Goal: Information Seeking & Learning: Learn about a topic

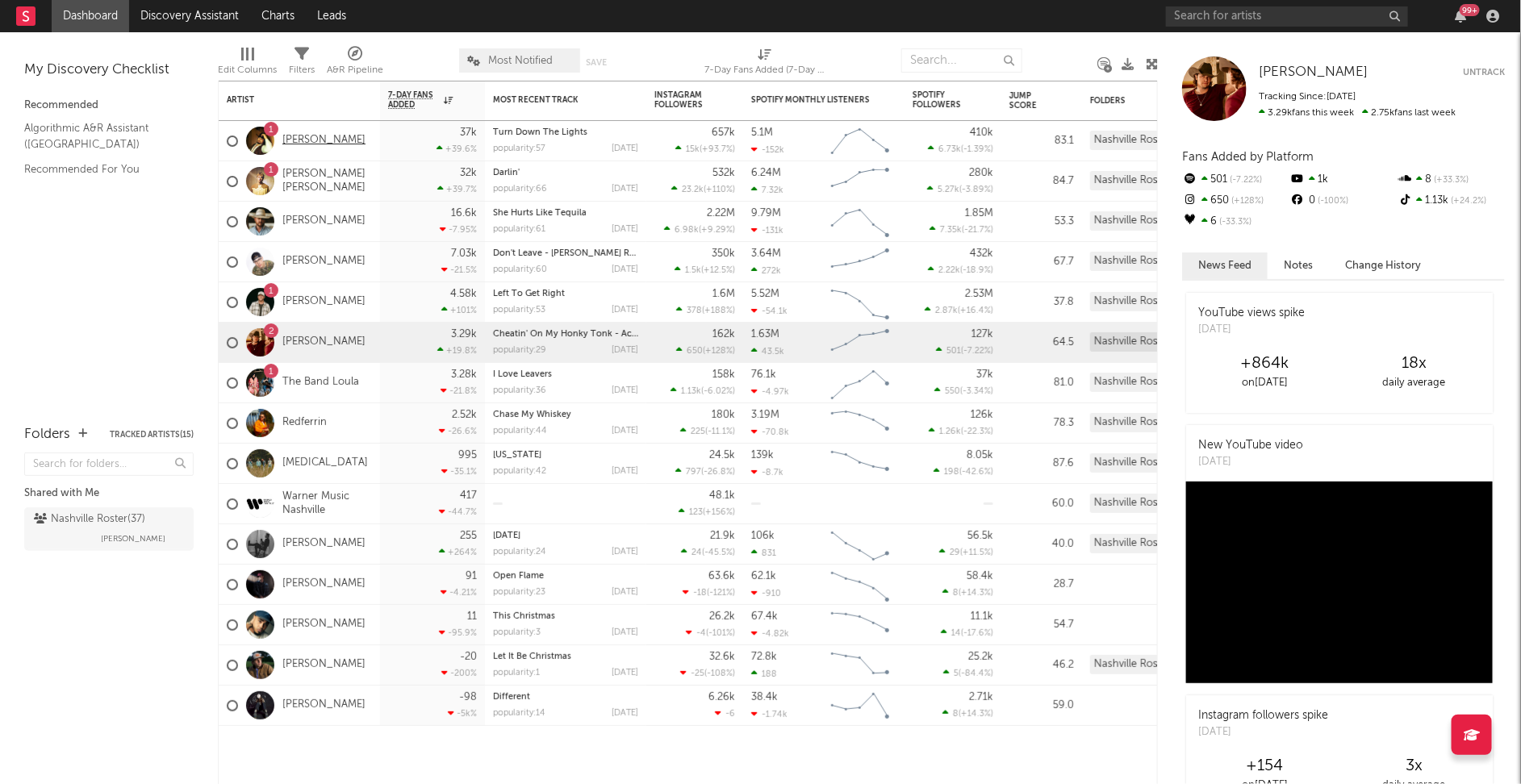
click at [307, 139] on link "[PERSON_NAME]" at bounding box center [324, 140] width 84 height 13
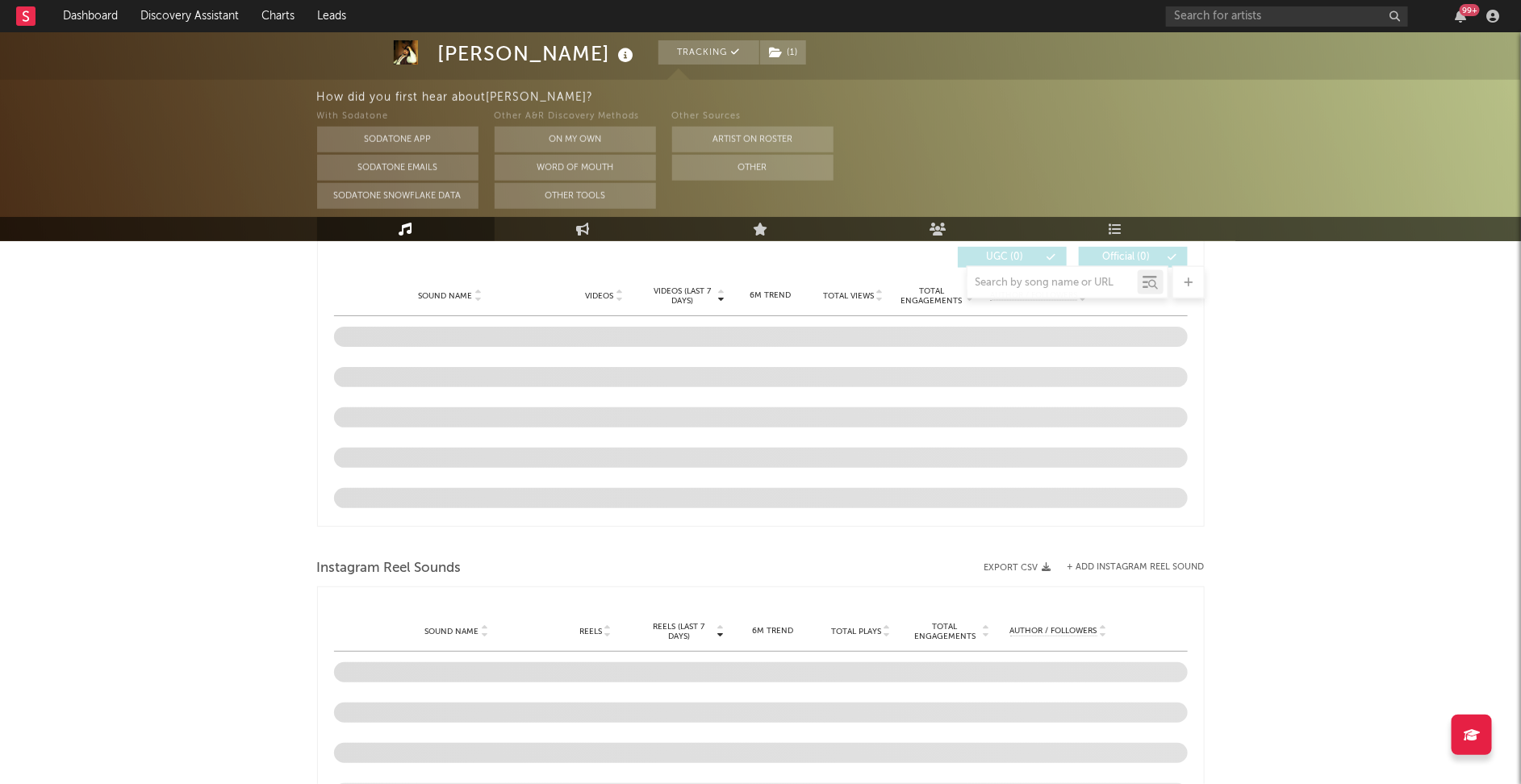
select select "6m"
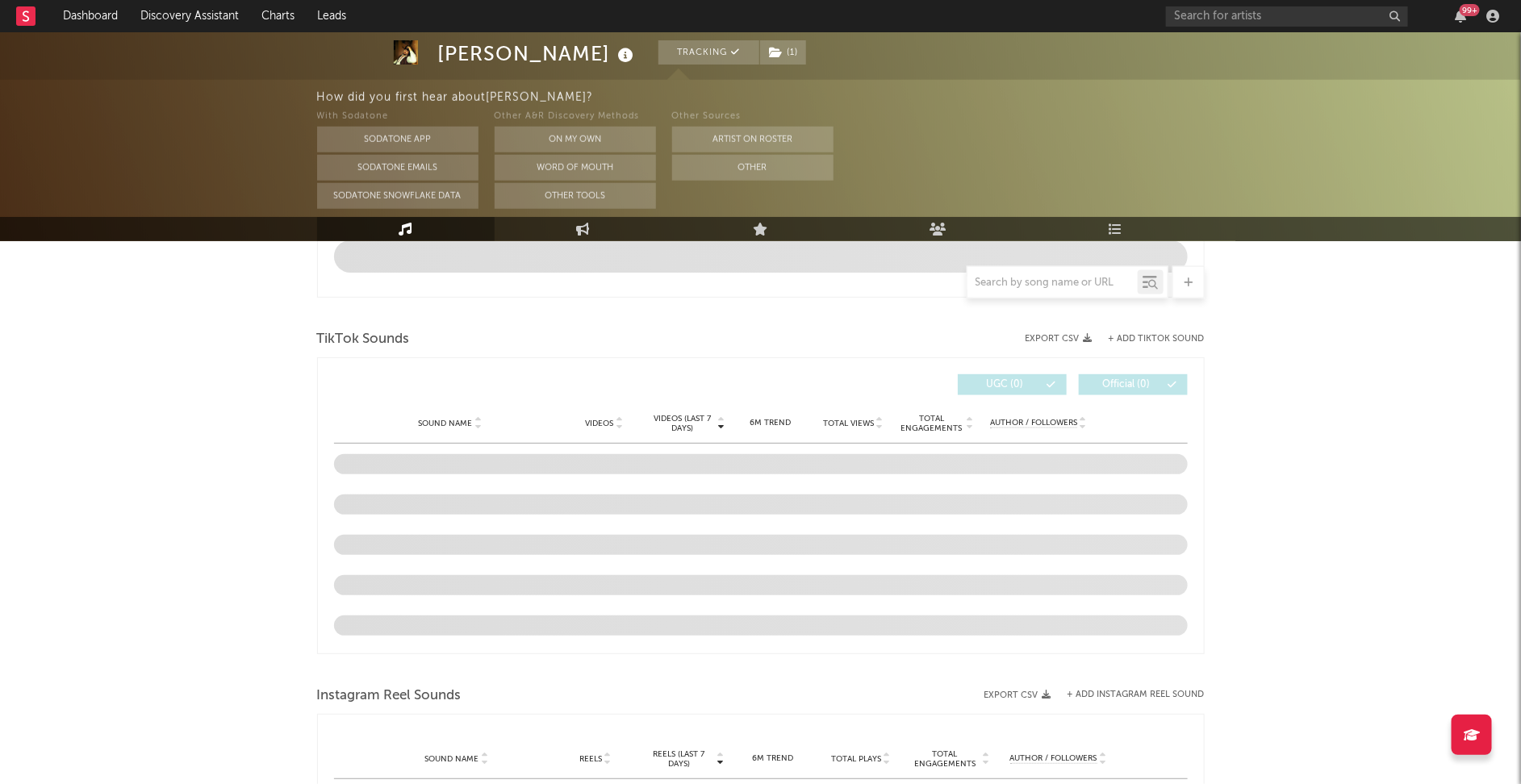
scroll to position [954, 0]
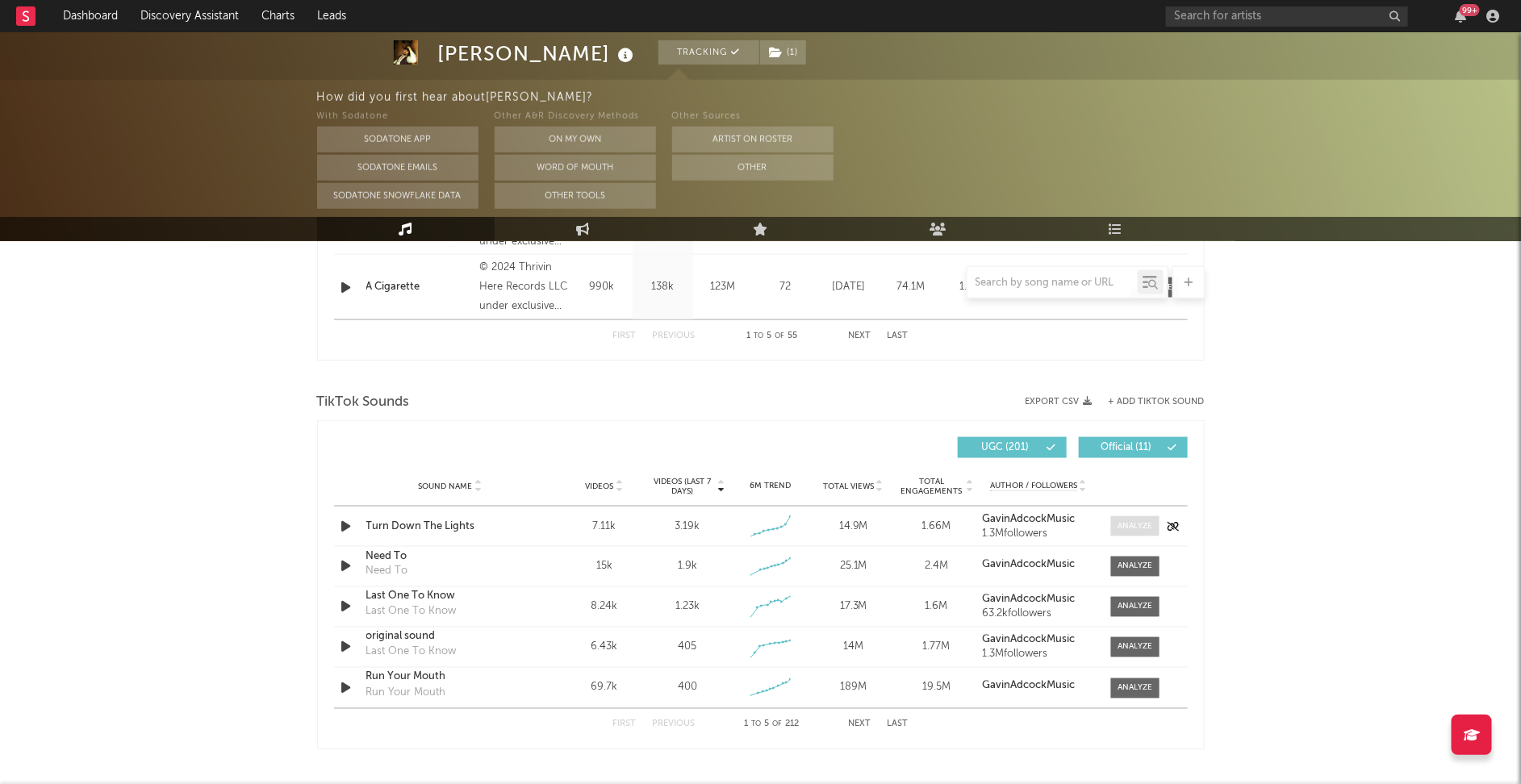
click at [1137, 524] on div at bounding box center [1135, 526] width 35 height 12
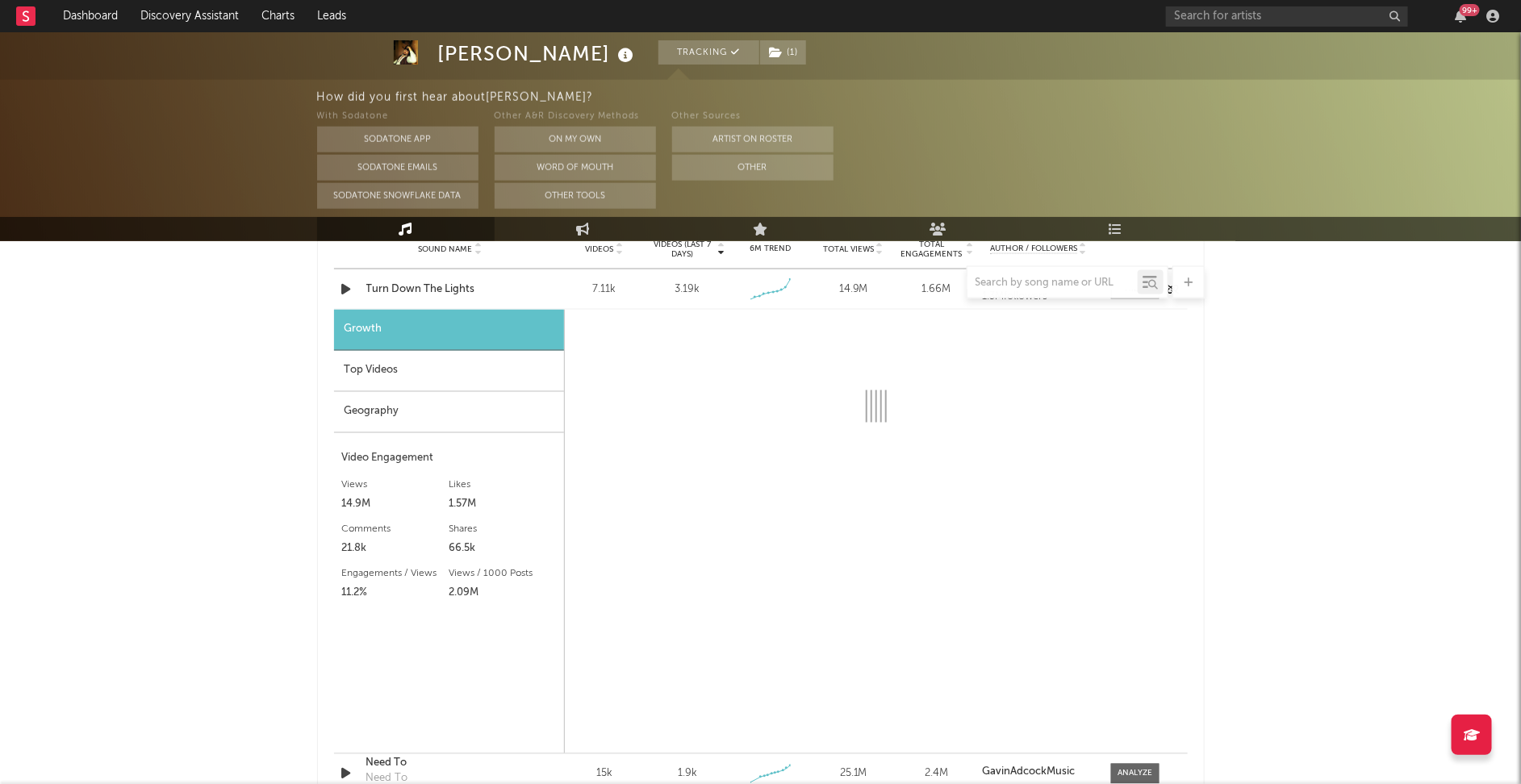
select select "1w"
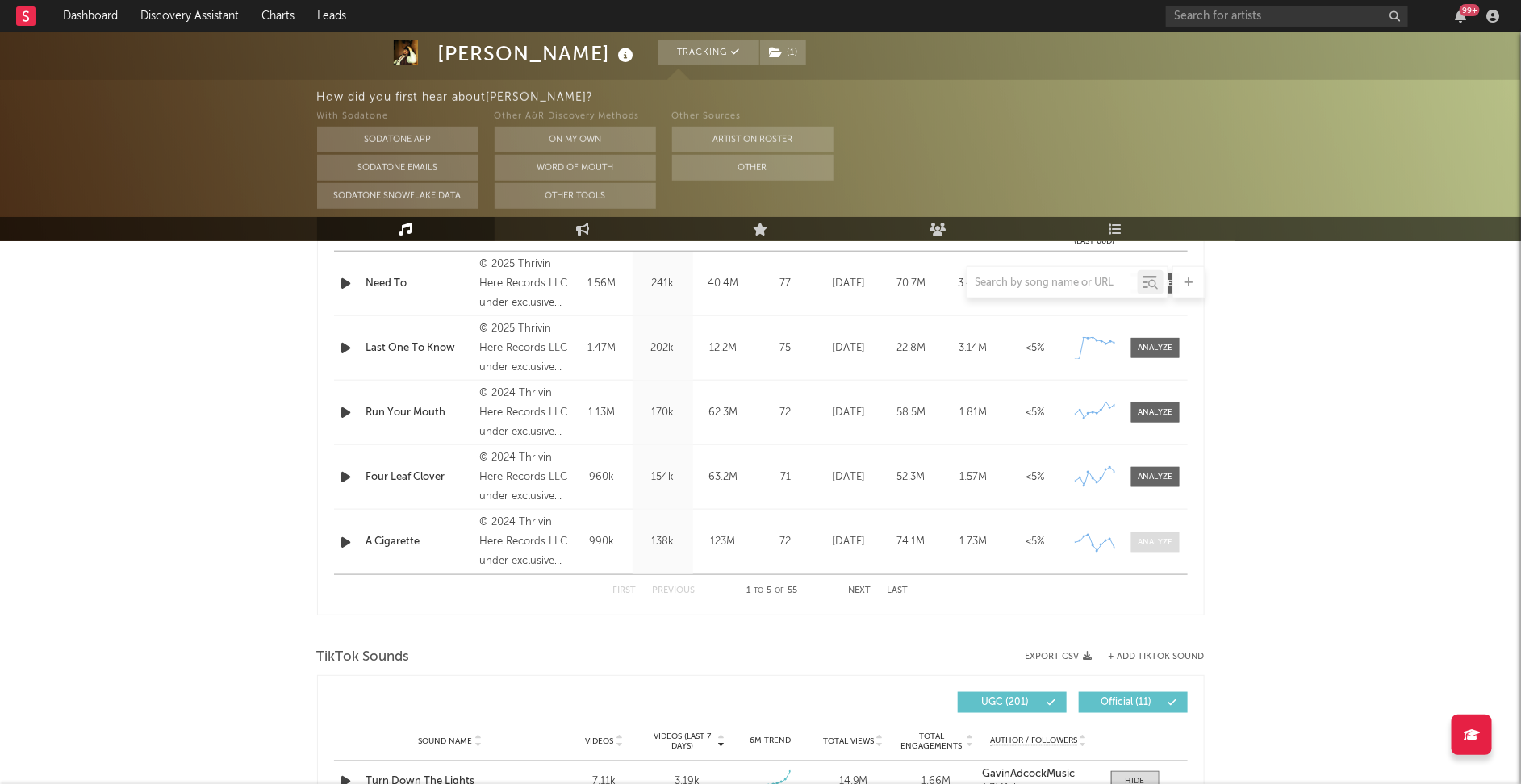
scroll to position [1126, 0]
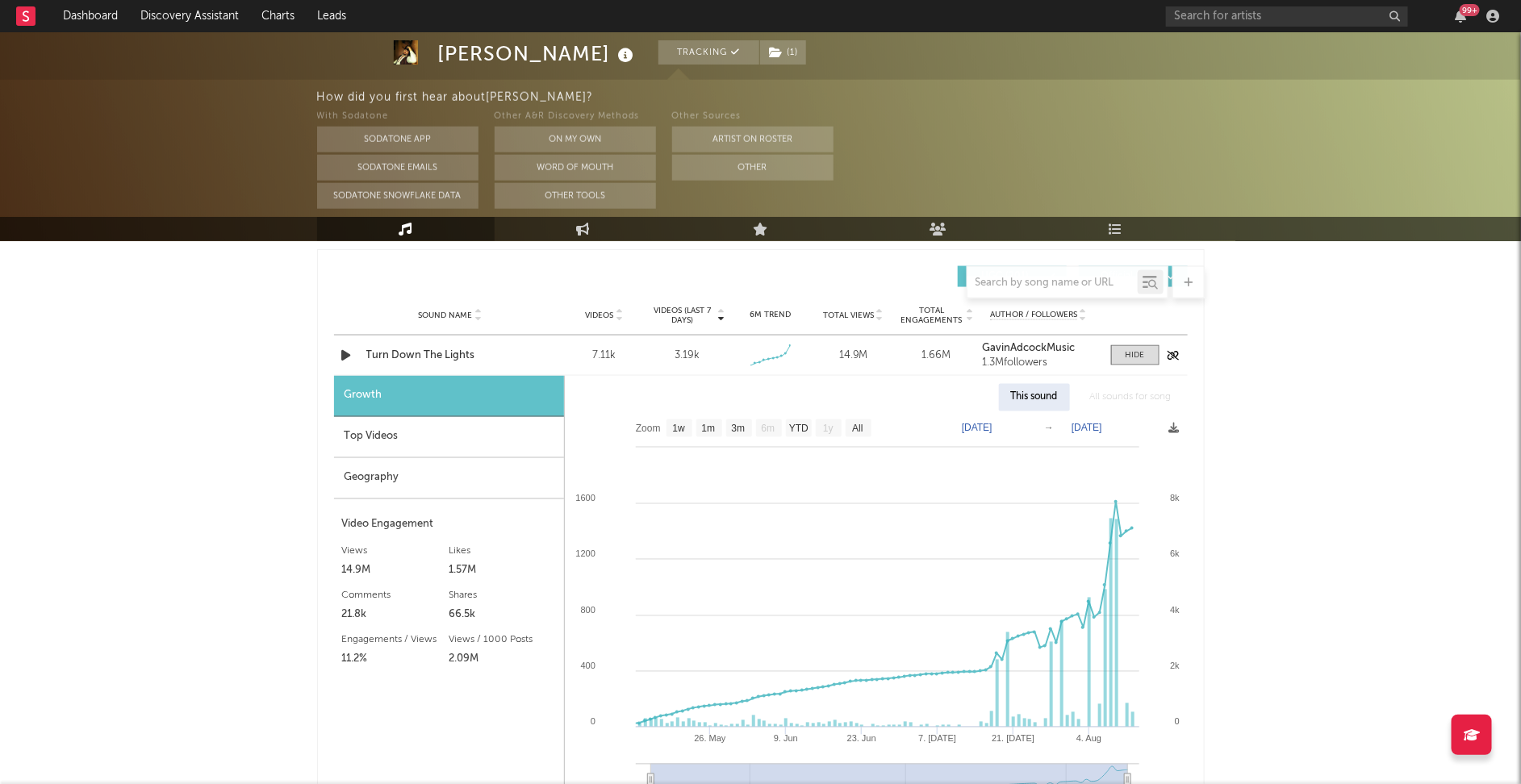
click at [1145, 368] on div "Sound Name Turn Down The Lights Videos 7.11k Videos (last 7 days) 3.19k Weekly …" at bounding box center [760, 356] width 854 height 40
click at [1136, 358] on div at bounding box center [1136, 355] width 19 height 12
